Goal: Feedback & Contribution: Contribute content

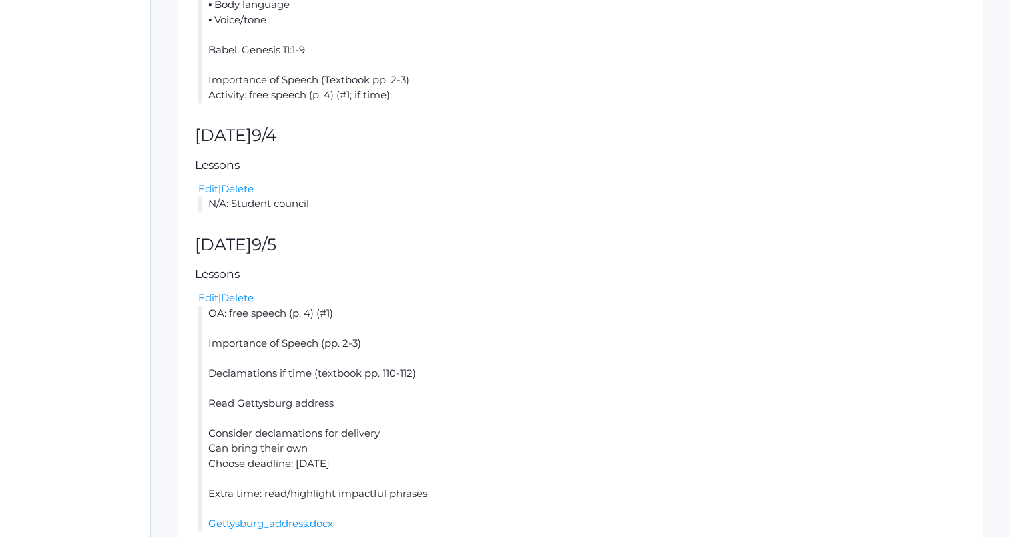
scroll to position [988, 0]
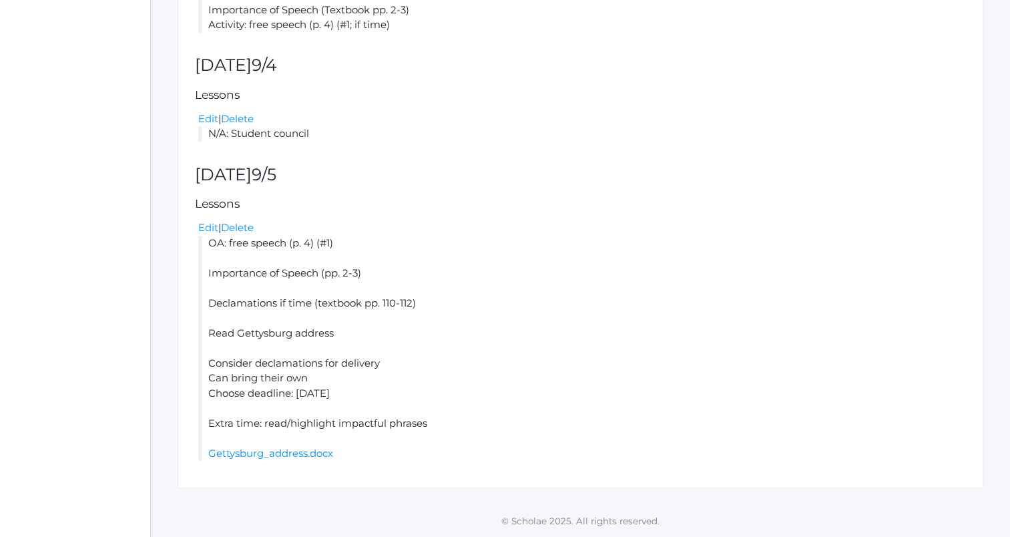
click at [218, 248] on li "OA: free speech (p. 4) (#1) Importance of Speech (pp. 2-3) Declamations if time…" at bounding box center [582, 349] width 768 height 226
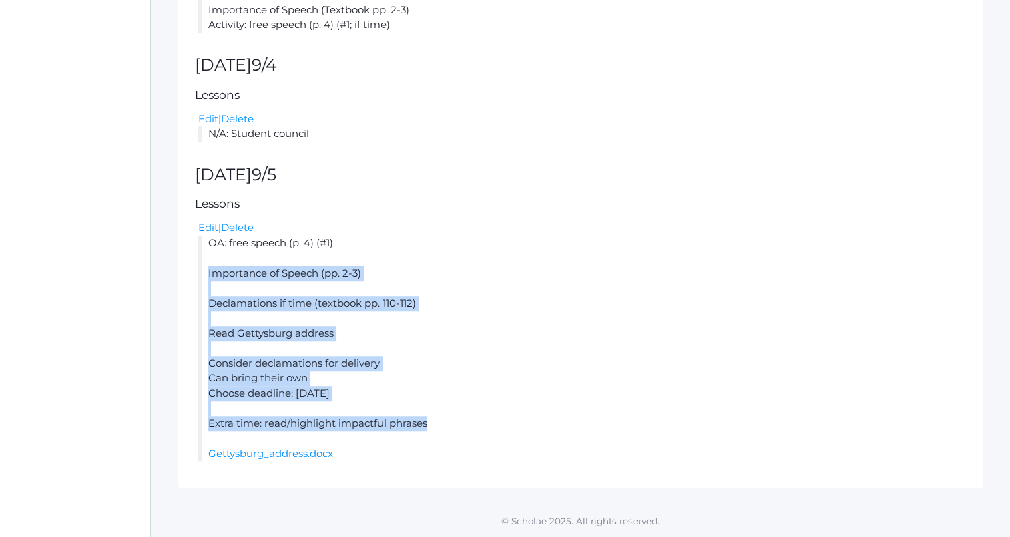
copy li "Importance of Speech (pp. 2-3) Declamations if time (textbook pp. 110-112) Read…"
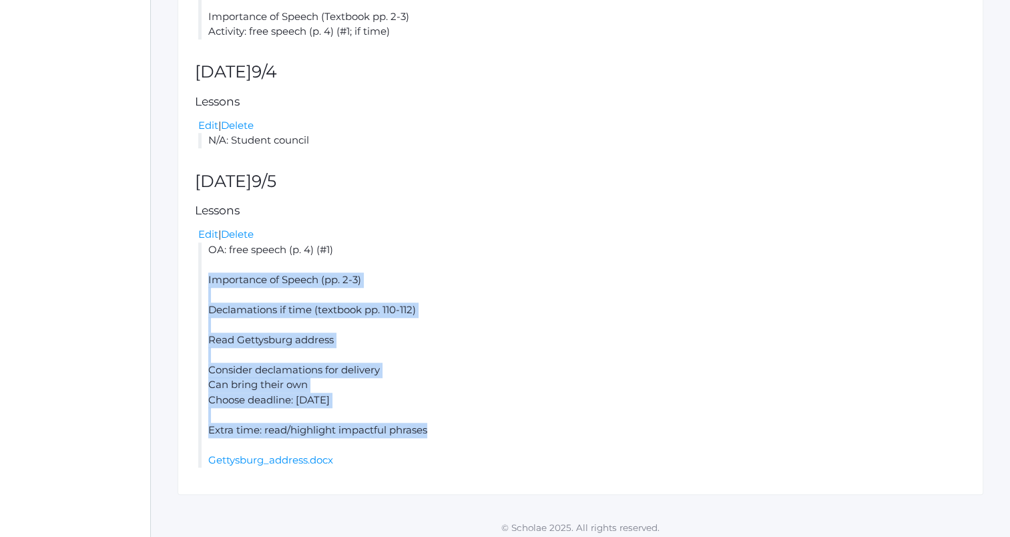
scroll to position [929, 0]
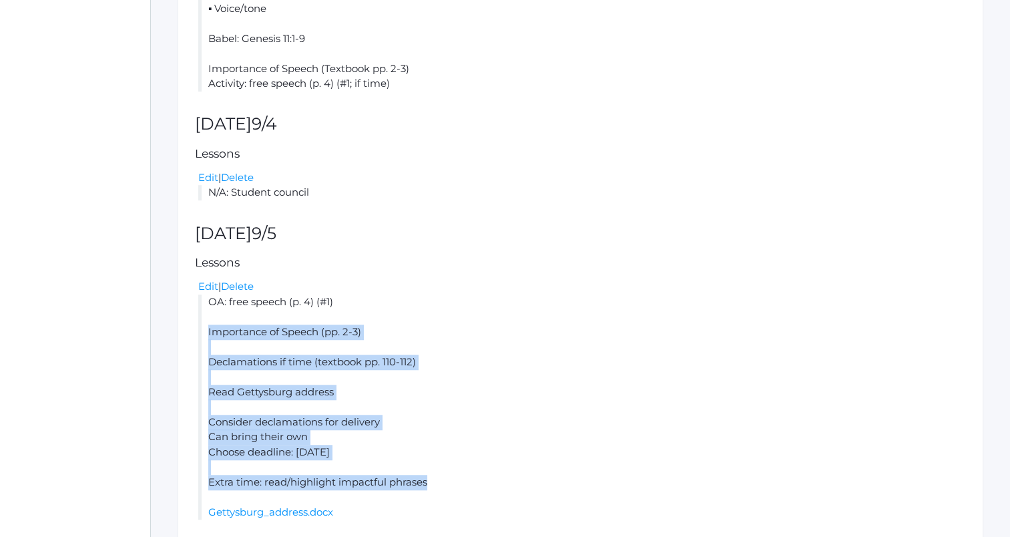
copy li "Importance of Speech (pp. 2-3) Declamations if time (textbook pp. 110-112) Read…"
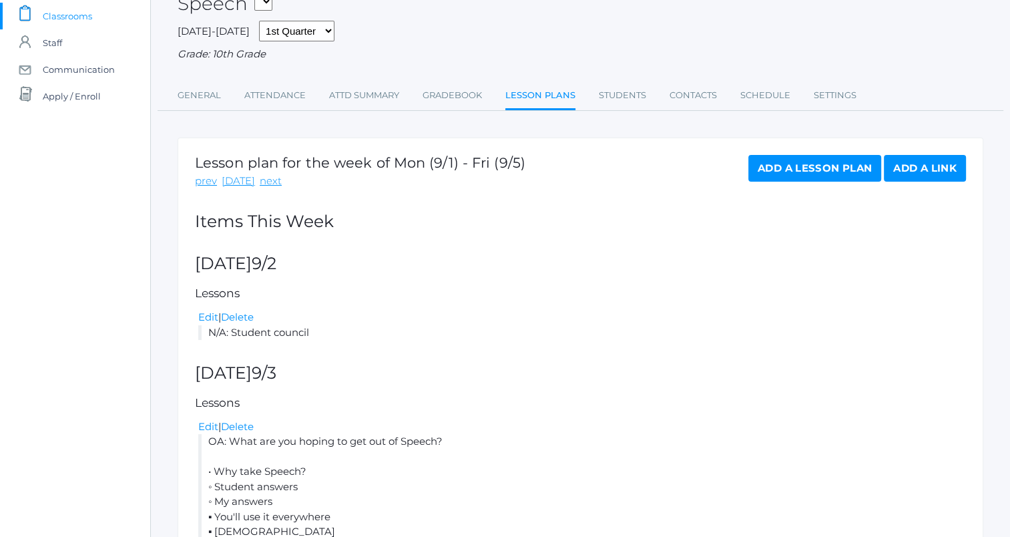
scroll to position [46, 0]
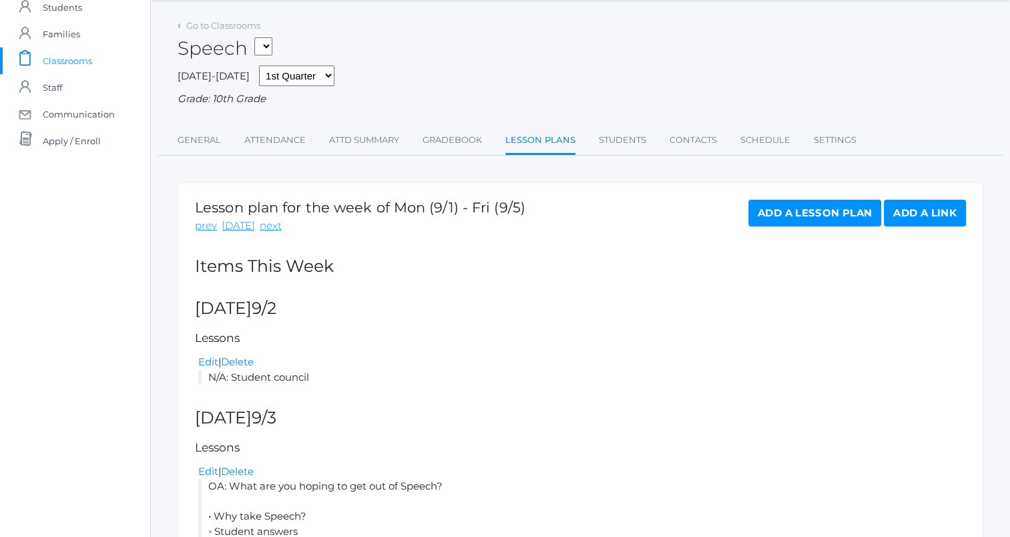
click at [542, 141] on link "Lesson Plans" at bounding box center [540, 141] width 70 height 29
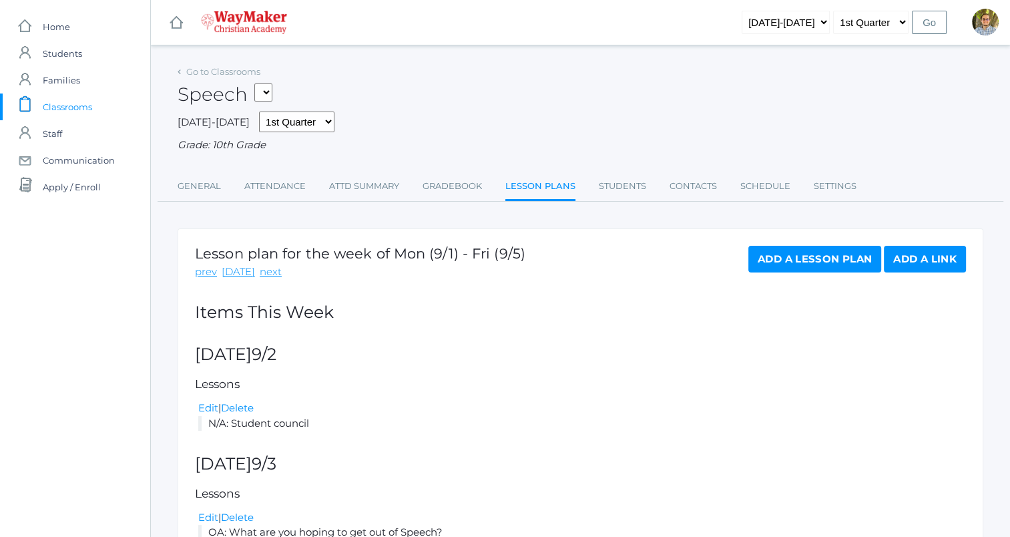
click at [265, 276] on link "next" at bounding box center [271, 271] width 22 height 15
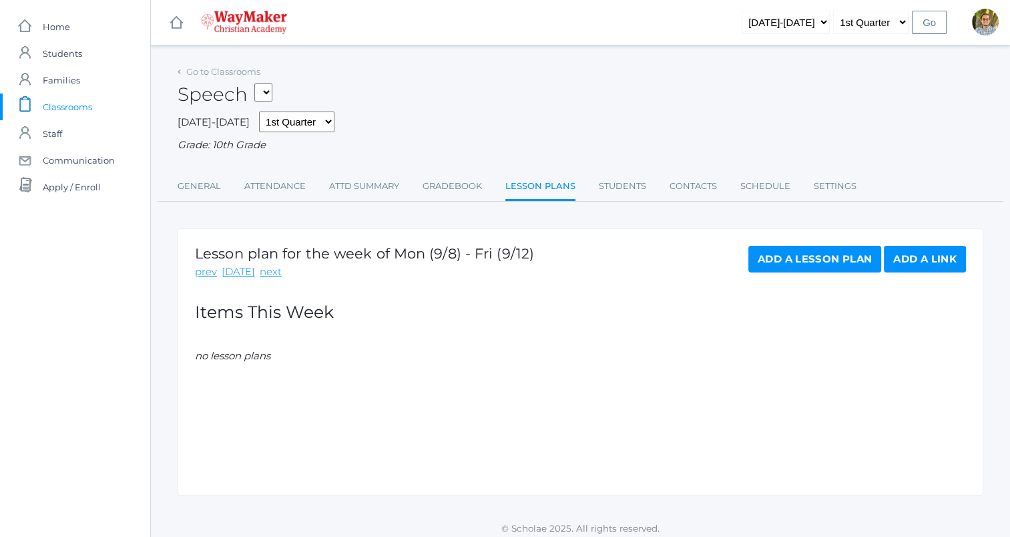
click at [818, 262] on link "Add a Lesson Plan" at bounding box center [814, 259] width 133 height 27
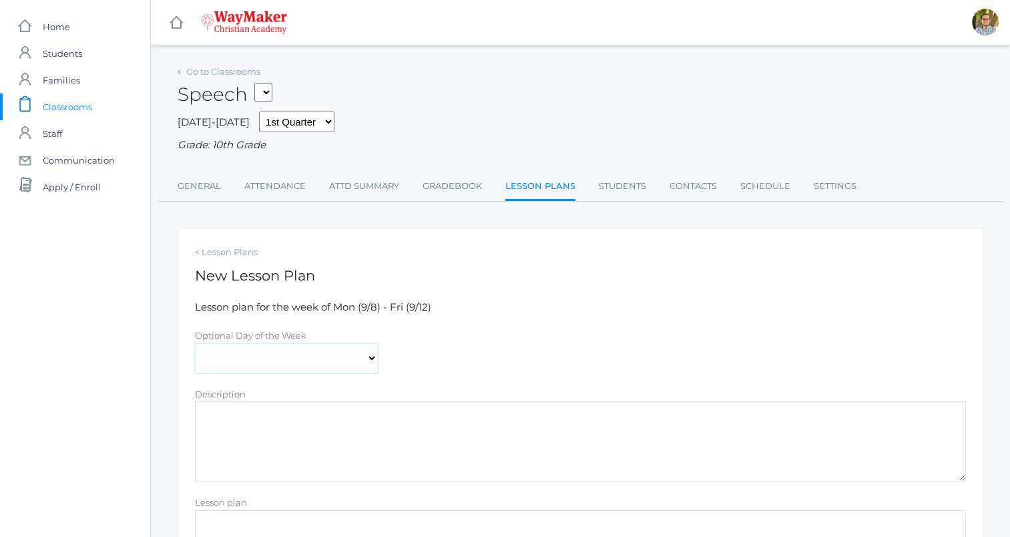
click at [363, 360] on select "Monday Tuesday Wednesday Thursday Friday" at bounding box center [286, 358] width 183 height 30
select select "2025-09-09"
click at [195, 343] on select "Monday Tuesday Wednesday Thursday Friday" at bounding box center [286, 358] width 183 height 30
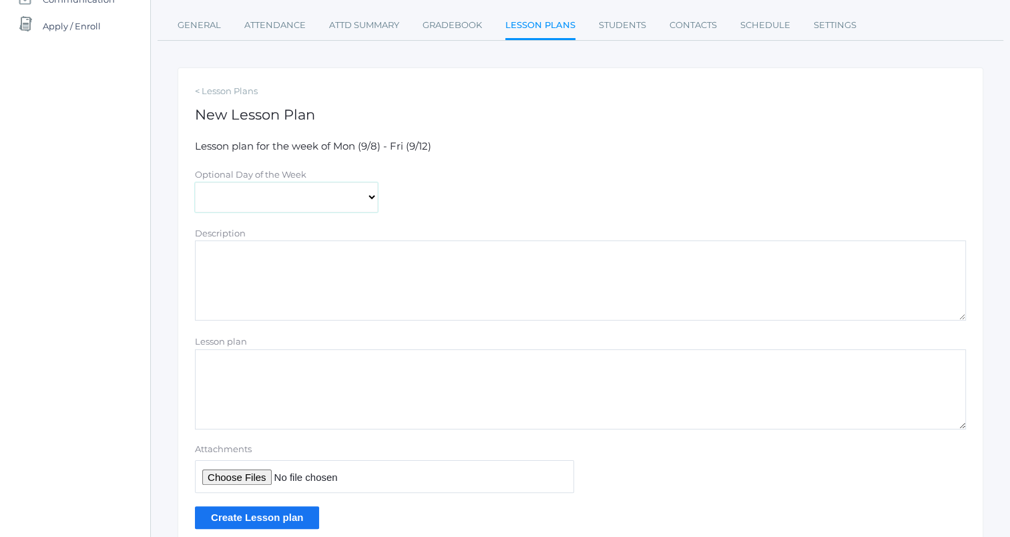
scroll to position [169, 0]
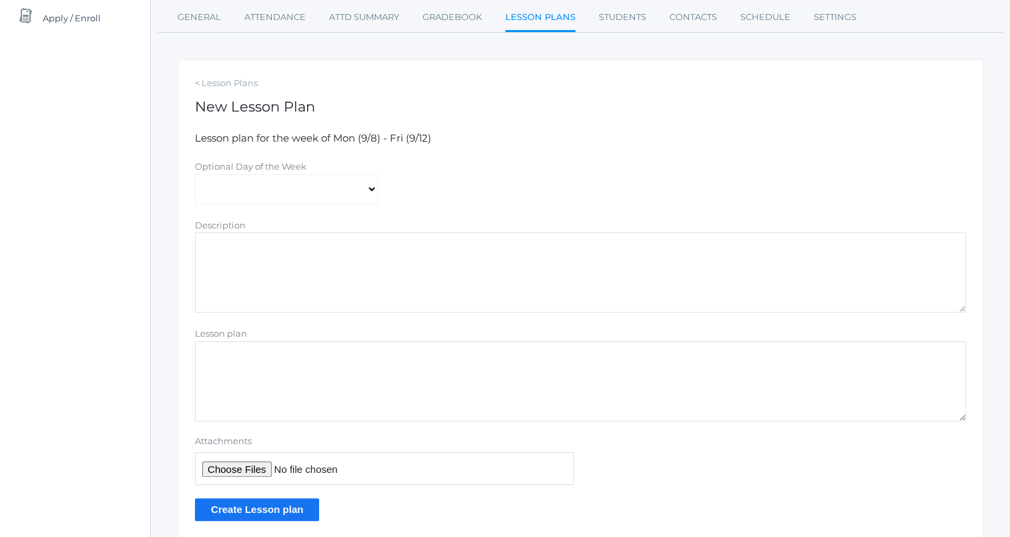
click at [379, 378] on textarea "Lesson plan" at bounding box center [580, 381] width 771 height 80
paste textarea "Importance of Speech (pp. 2-3) Declamations if time (textbook pp. 110-112) Read…"
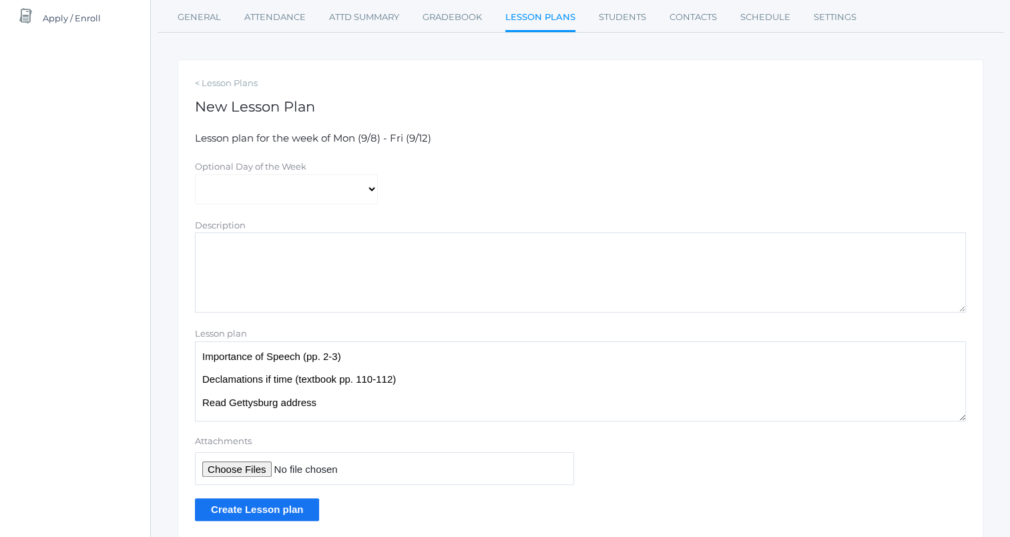
scroll to position [57, 0]
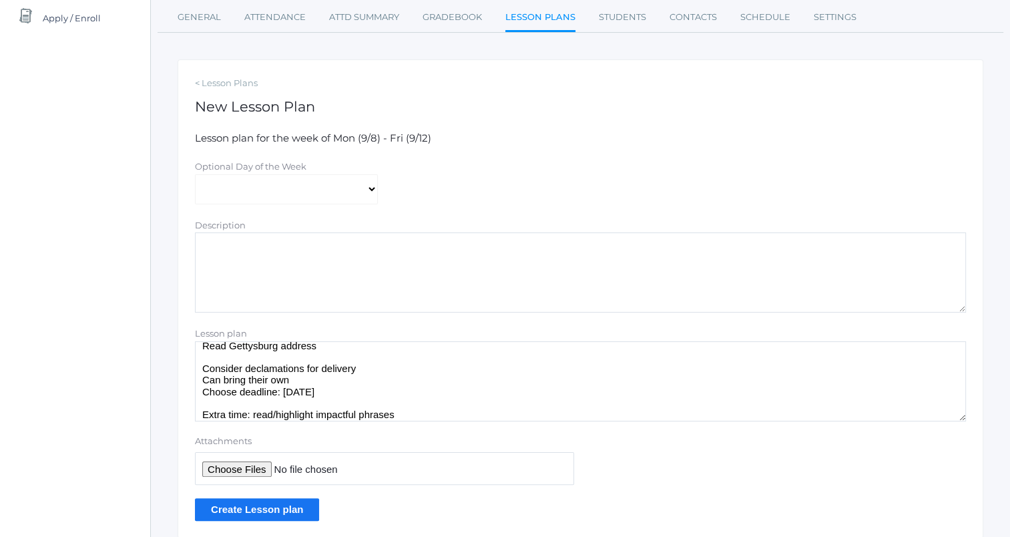
type textarea "Importance of Speech (pp. 2-3) Declamations if time (textbook pp. 110-112) Read…"
click at [268, 513] on input "Create Lesson plan" at bounding box center [257, 509] width 124 height 22
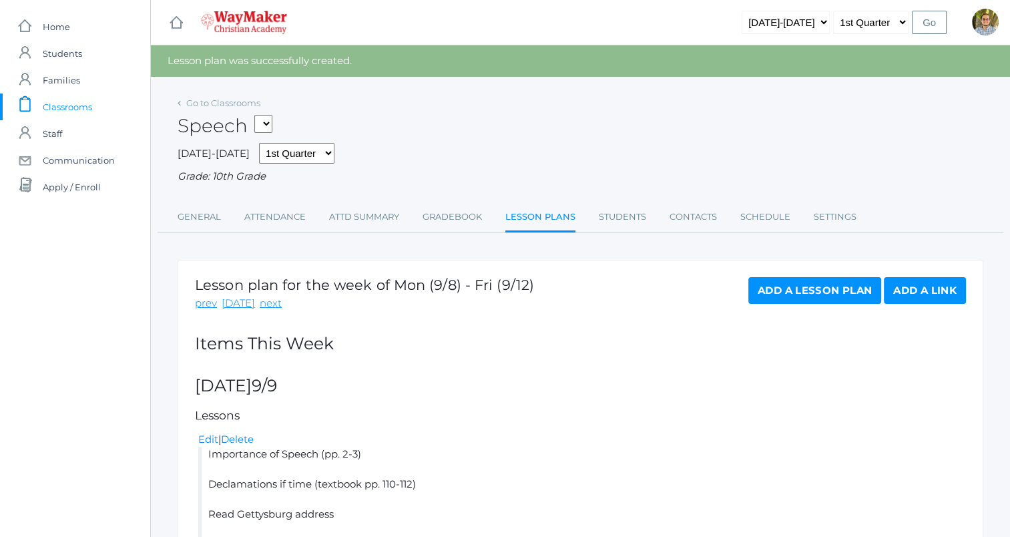
click at [90, 110] on span "Classrooms" at bounding box center [67, 106] width 49 height 27
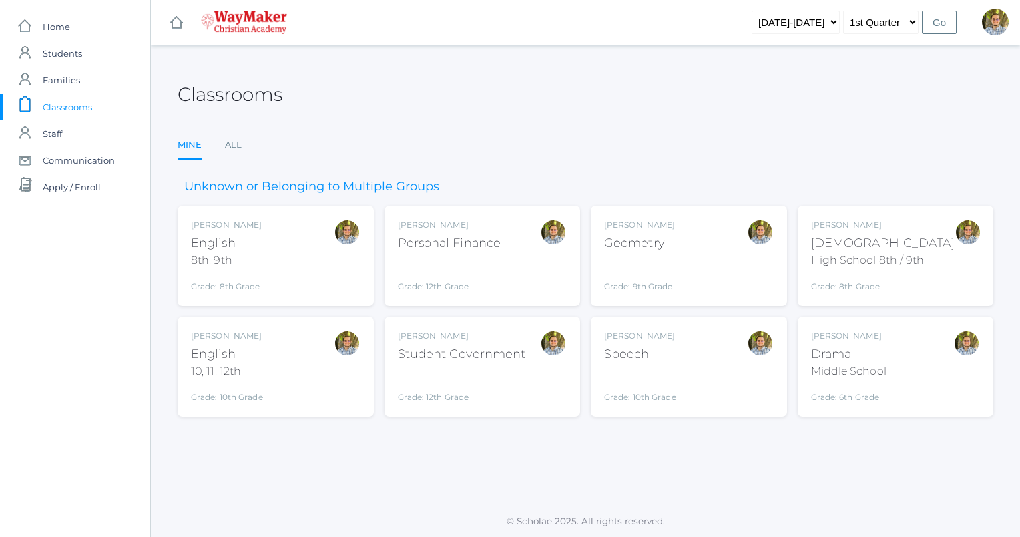
click at [917, 362] on div "Kylen Braileanu Drama Middle School Grade: 6th Grade THEATER" at bounding box center [896, 366] width 170 height 73
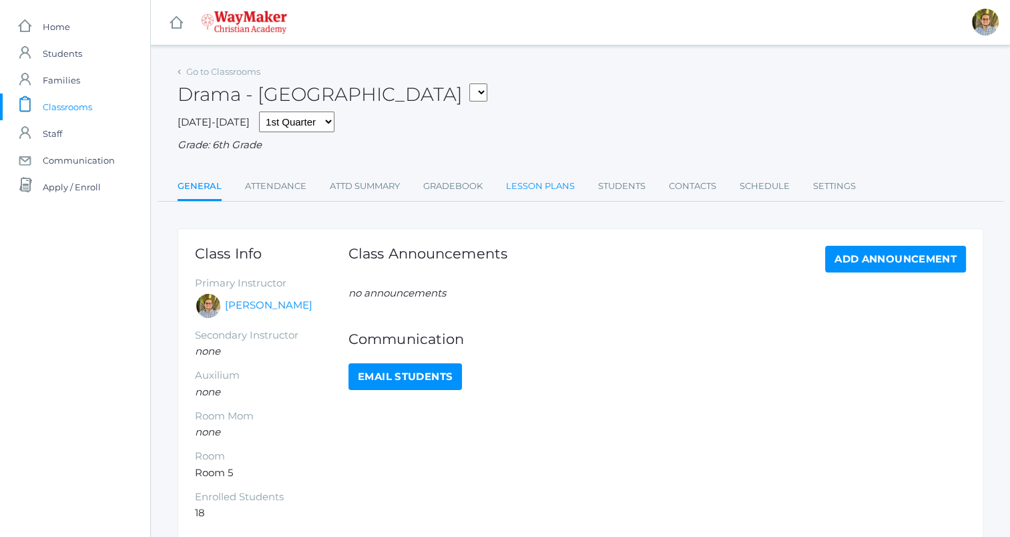
click at [539, 186] on link "Lesson Plans" at bounding box center [540, 186] width 69 height 27
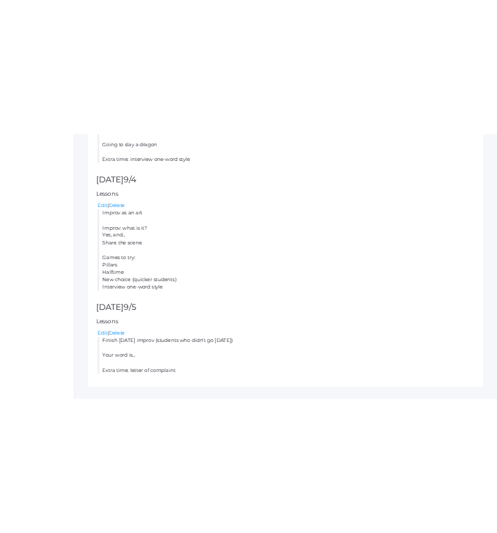
scroll to position [883, 0]
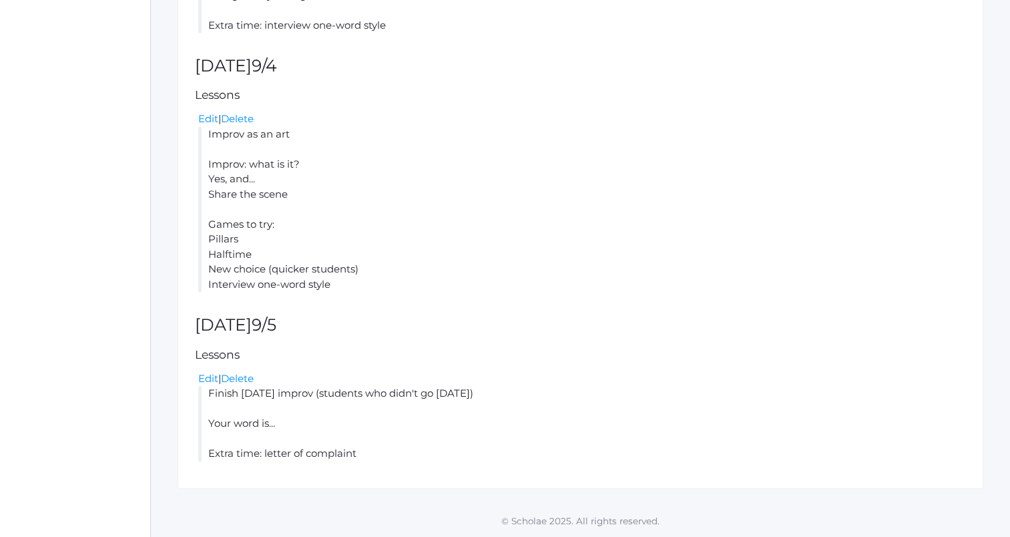
click at [598, 260] on li "Improv as an art Improv: what is it? Yes, and... Share the scene Games to try: …" at bounding box center [582, 210] width 768 height 166
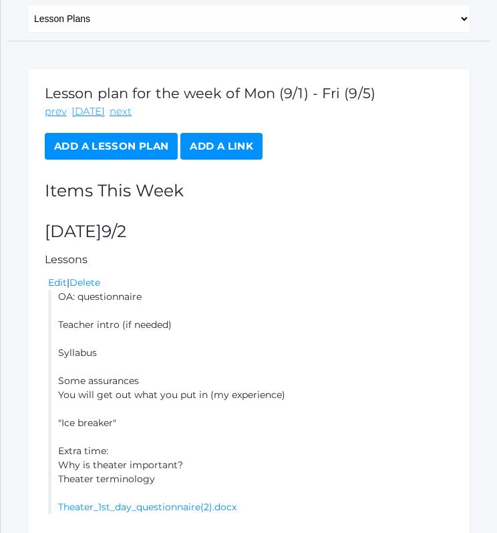
scroll to position [0, 0]
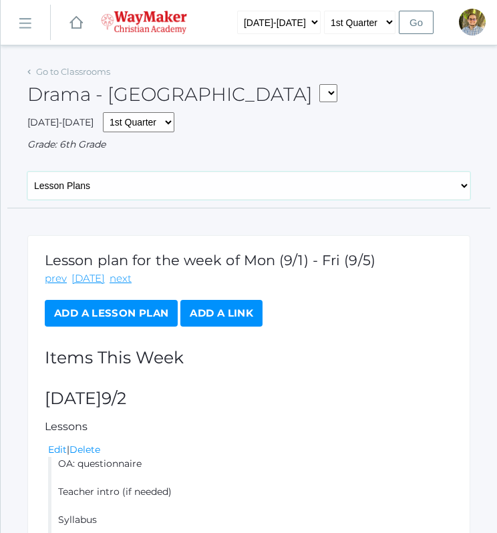
click at [171, 187] on select "General Attendance Attd Summary Gradebook Lesson Plans Students Contacts Schedu…" at bounding box center [248, 186] width 443 height 28
select select "/classrooms/2547/attendance?term=1"
click at [27, 172] on select "General Attendance Attd Summary Gradebook Lesson Plans Students Contacts Schedu…" at bounding box center [248, 186] width 443 height 28
click at [111, 192] on select "General Attendance Attd Summary Gradebook Lesson Plans Students Contacts Schedu…" at bounding box center [248, 186] width 443 height 28
click at [27, 172] on select "General Attendance Attd Summary Gradebook Lesson Plans Students Contacts Schedu…" at bounding box center [248, 186] width 443 height 28
